Goal: Information Seeking & Learning: Learn about a topic

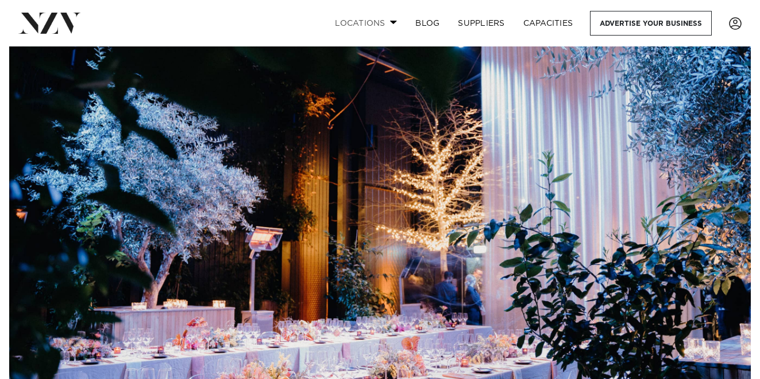
click at [370, 19] on link "Locations" at bounding box center [366, 23] width 80 height 25
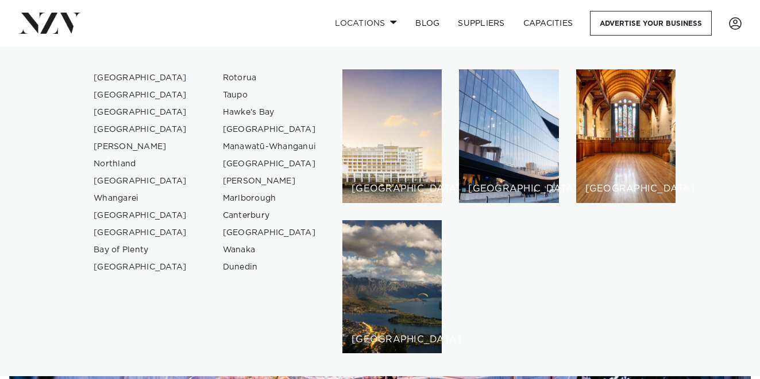
click at [119, 76] on link "[GEOGRAPHIC_DATA]" at bounding box center [140, 77] width 112 height 17
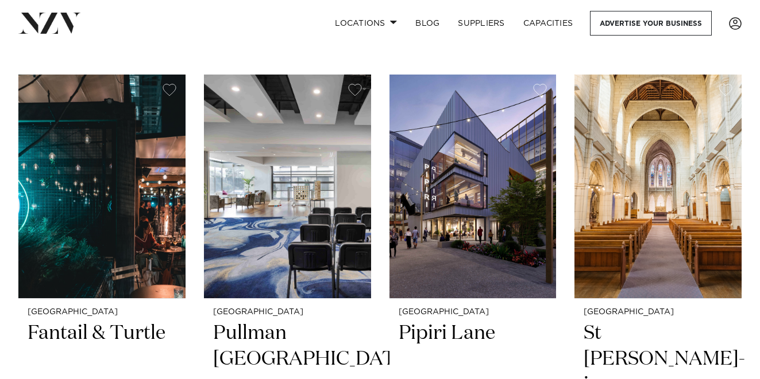
scroll to position [467, 0]
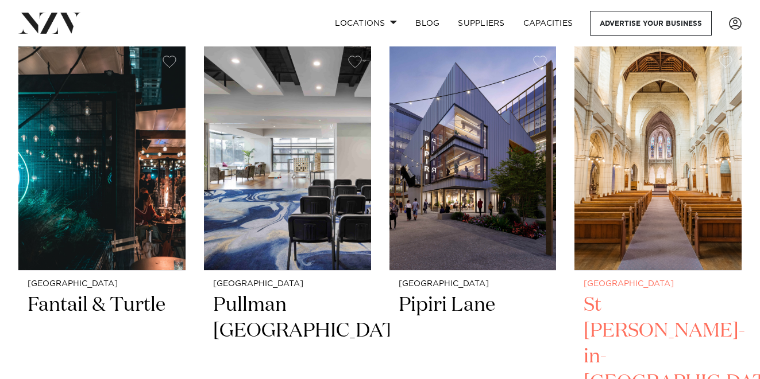
click at [660, 144] on img at bounding box center [657, 159] width 167 height 224
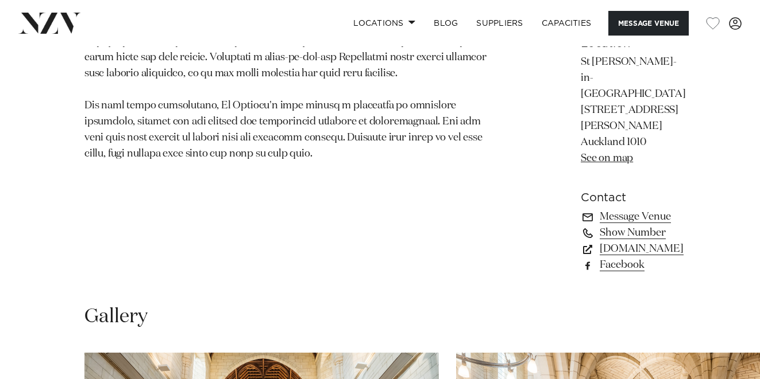
scroll to position [832, 0]
click at [583, 241] on link "[DOMAIN_NAME]" at bounding box center [632, 249] width 105 height 16
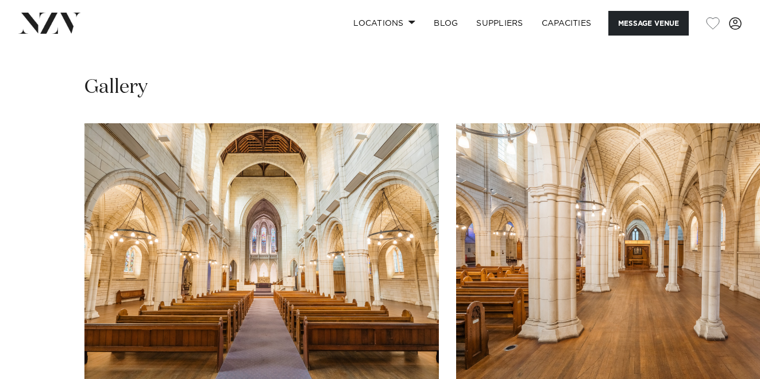
scroll to position [1070, 0]
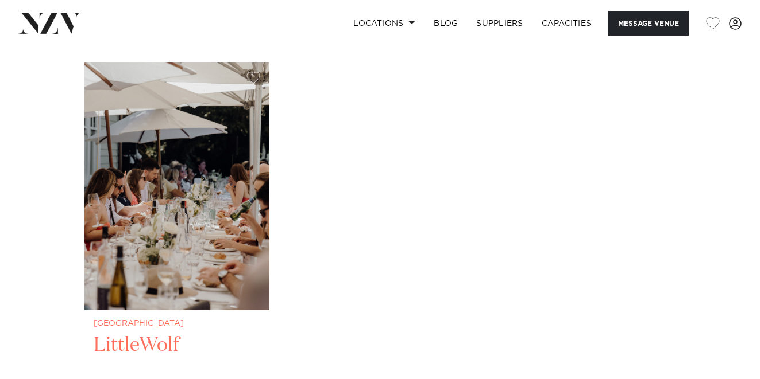
scroll to position [1664, 0]
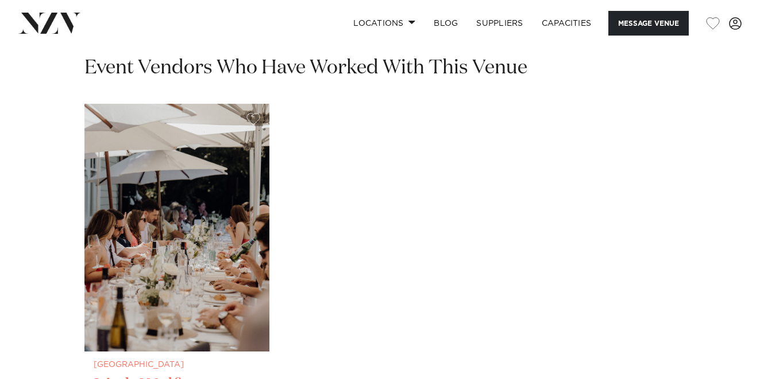
click at [204, 222] on img "1 / 1" at bounding box center [176, 228] width 185 height 248
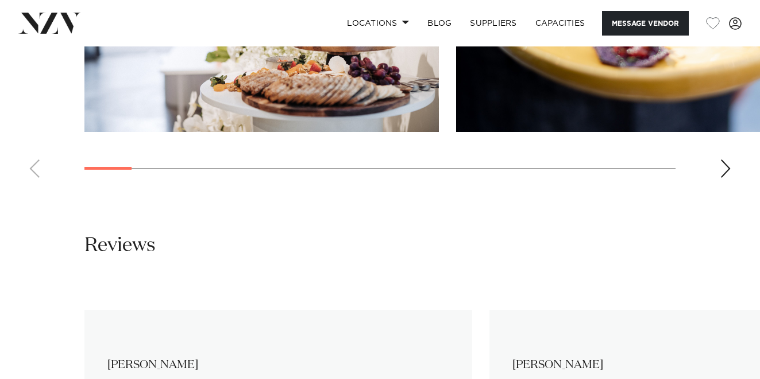
scroll to position [1384, 0]
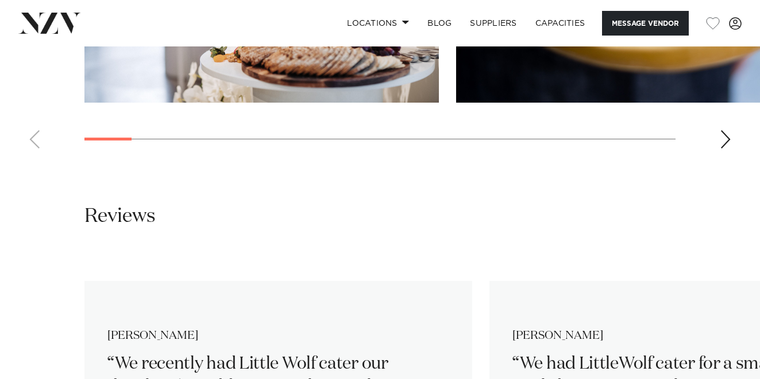
click at [723, 130] on div "Next slide" at bounding box center [724, 139] width 11 height 18
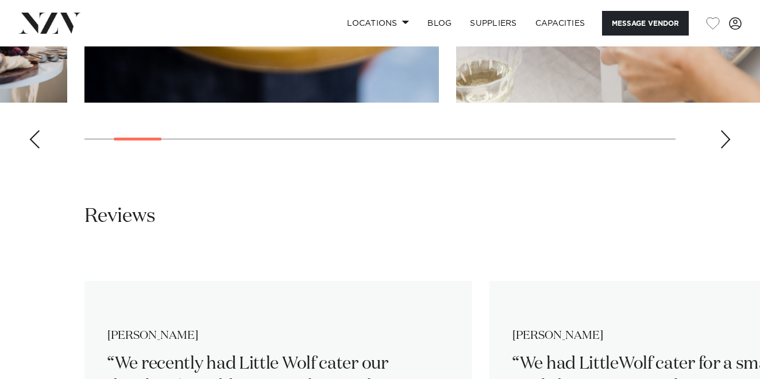
click at [724, 130] on div "Next slide" at bounding box center [724, 139] width 11 height 18
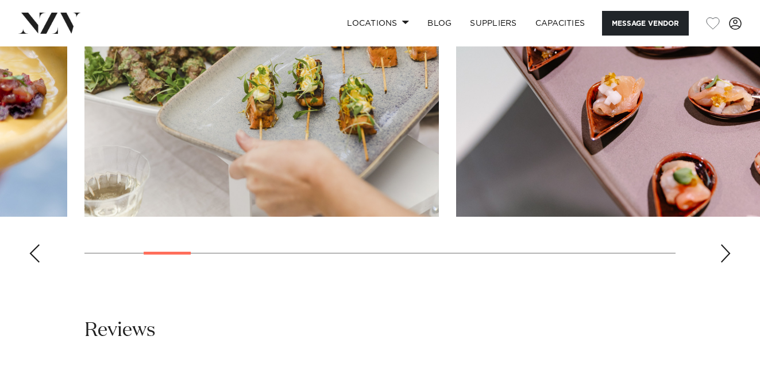
scroll to position [1266, 0]
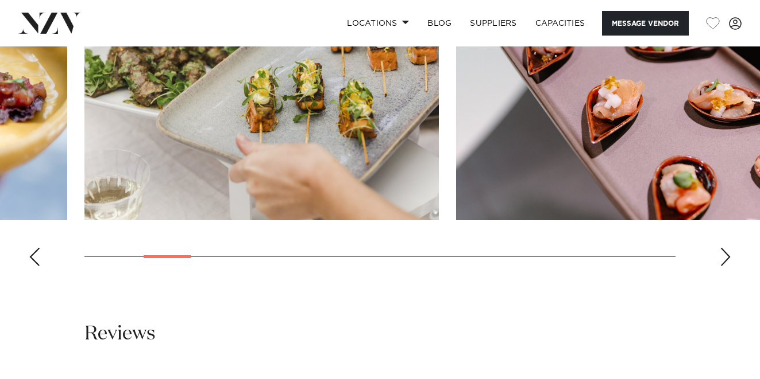
click at [731, 234] on swiper-container at bounding box center [380, 117] width 760 height 315
click at [727, 248] on div "Next slide" at bounding box center [724, 257] width 11 height 18
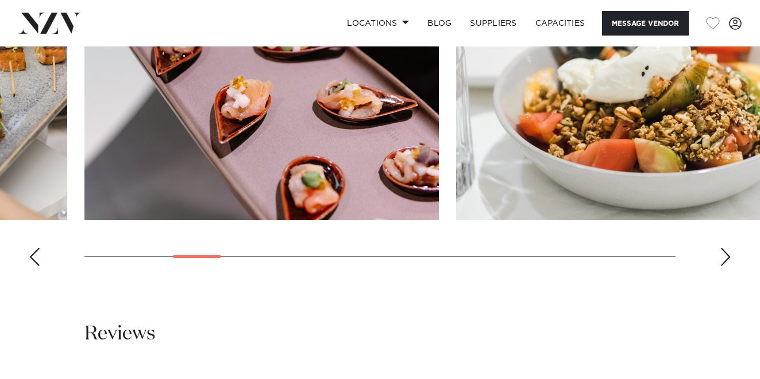
click at [727, 248] on div "Next slide" at bounding box center [724, 257] width 11 height 18
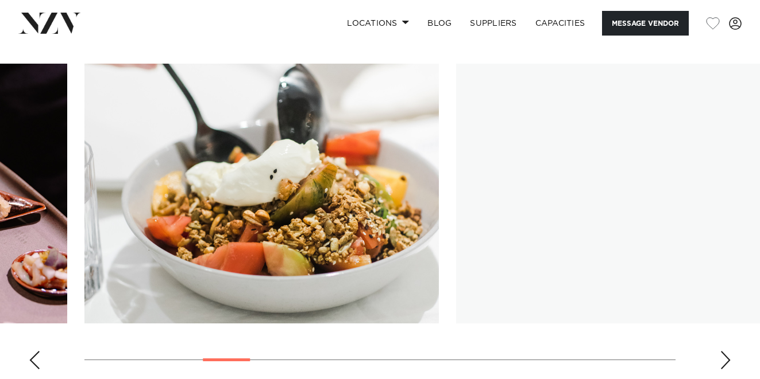
scroll to position [1163, 0]
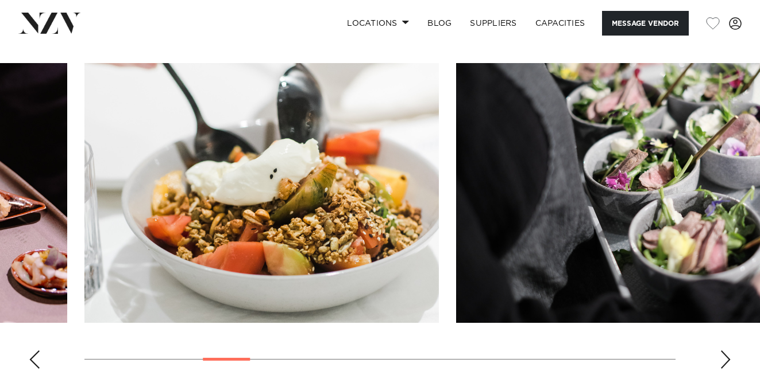
click at [723, 351] on div "Next slide" at bounding box center [724, 360] width 11 height 18
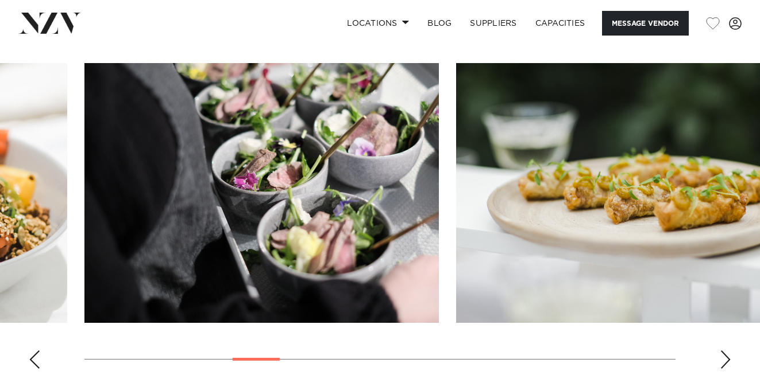
click at [723, 351] on div "Next slide" at bounding box center [724, 360] width 11 height 18
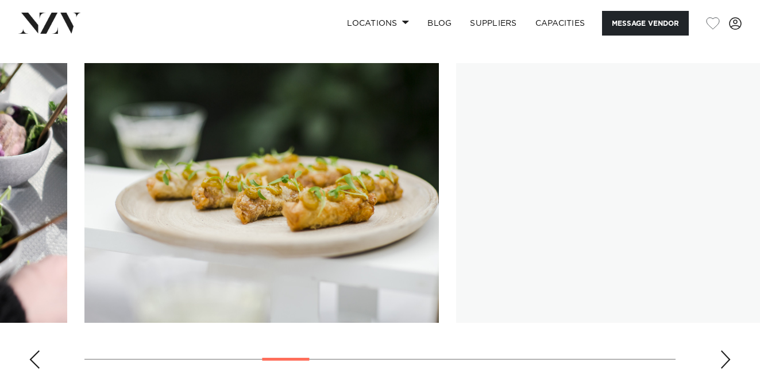
click at [723, 351] on div "Next slide" at bounding box center [724, 360] width 11 height 18
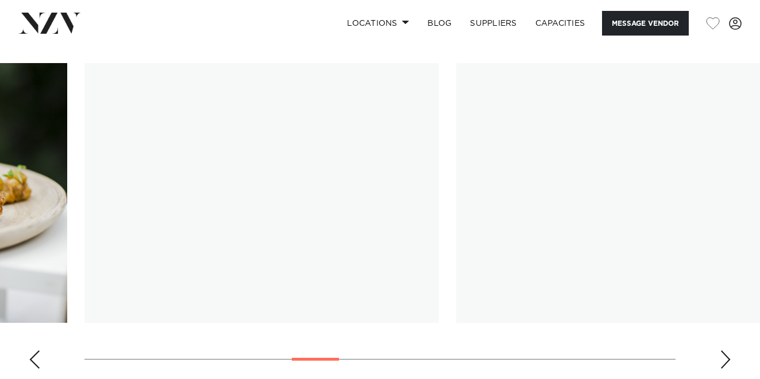
click at [723, 351] on div "Next slide" at bounding box center [724, 360] width 11 height 18
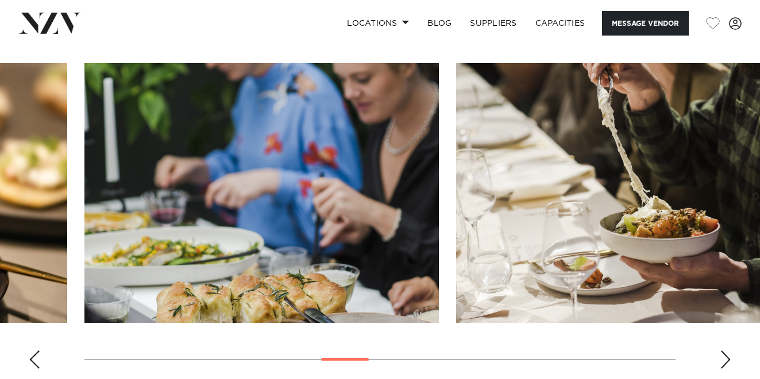
click at [722, 351] on div "Next slide" at bounding box center [724, 360] width 11 height 18
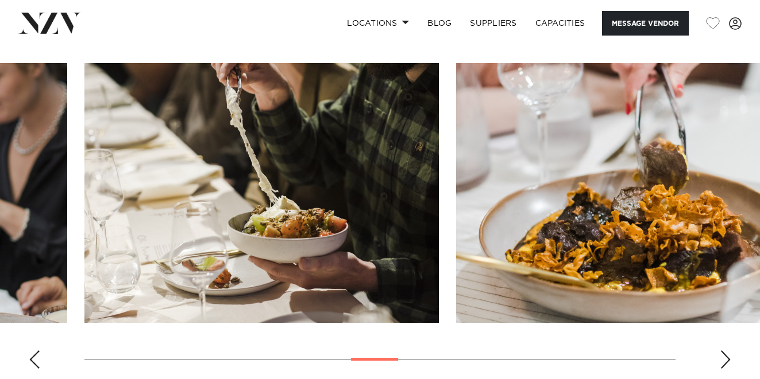
click at [722, 351] on div "Next slide" at bounding box center [724, 360] width 11 height 18
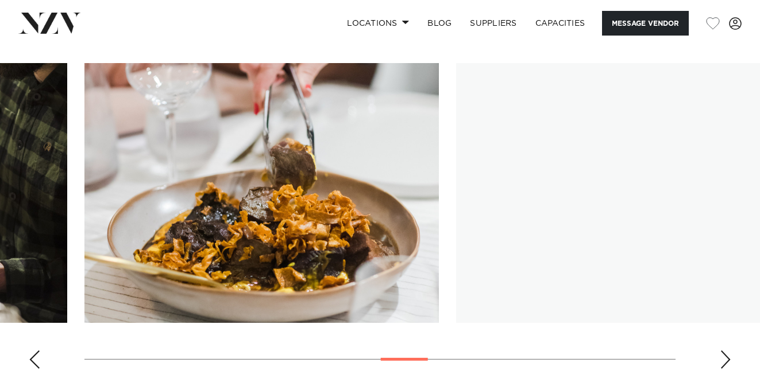
click at [722, 351] on div "Next slide" at bounding box center [724, 360] width 11 height 18
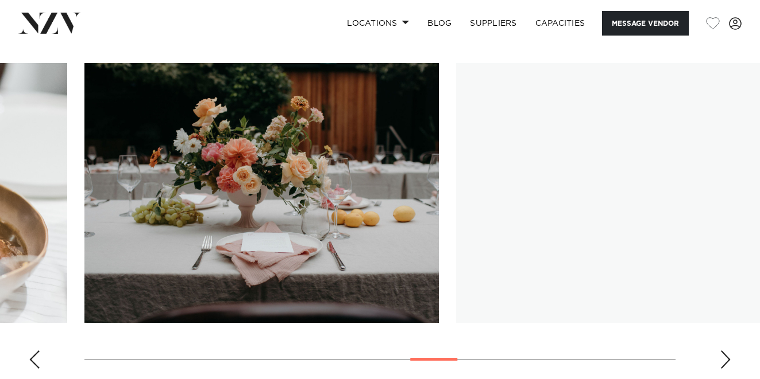
click at [723, 351] on div "Next slide" at bounding box center [724, 360] width 11 height 18
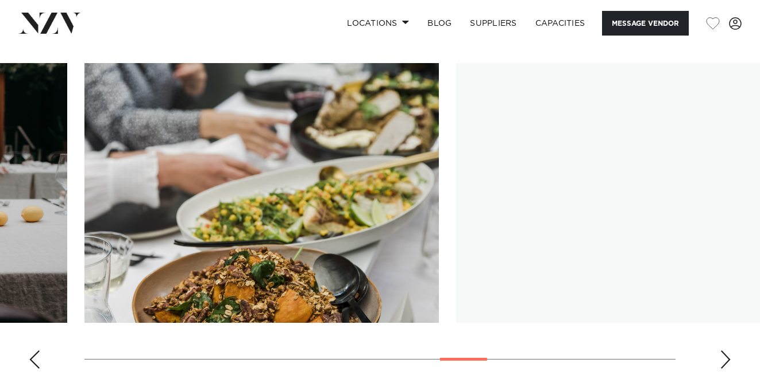
click at [721, 351] on div "Next slide" at bounding box center [724, 360] width 11 height 18
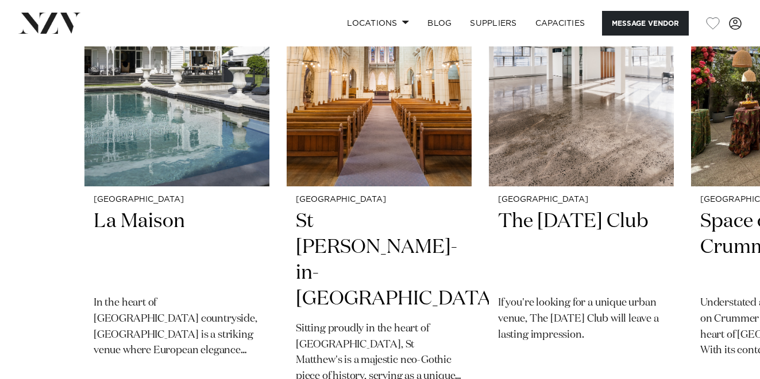
scroll to position [2164, 0]
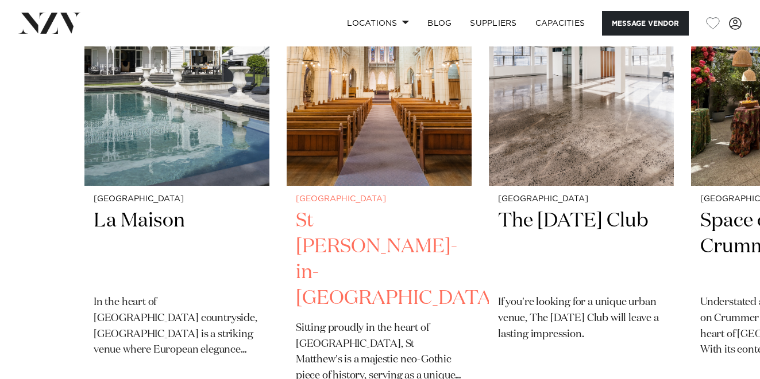
click at [320, 135] on img "2 / 4" at bounding box center [378, 62] width 185 height 248
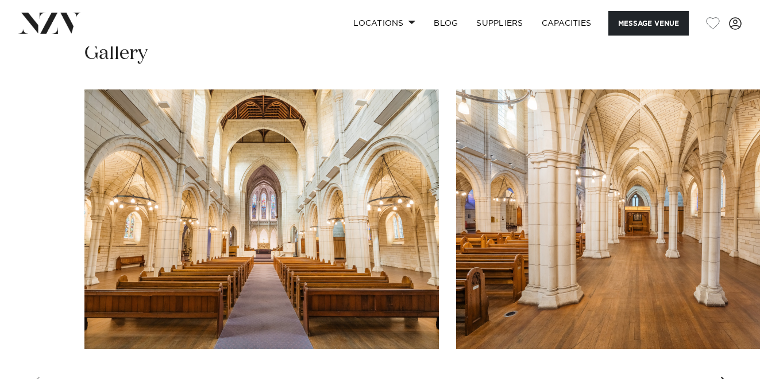
scroll to position [1093, 0]
